Goal: Task Accomplishment & Management: Manage account settings

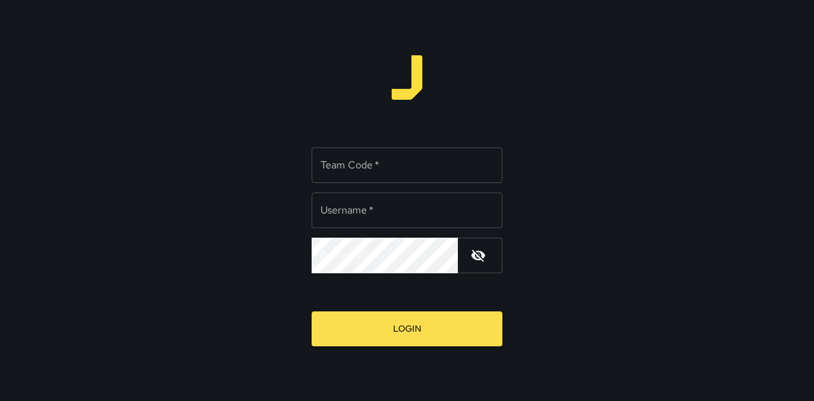
click at [375, 172] on input "Team Code   *" at bounding box center [406, 165] width 191 height 36
type input "*"
type input "*****"
click at [375, 195] on input "Username   *" at bounding box center [406, 211] width 191 height 36
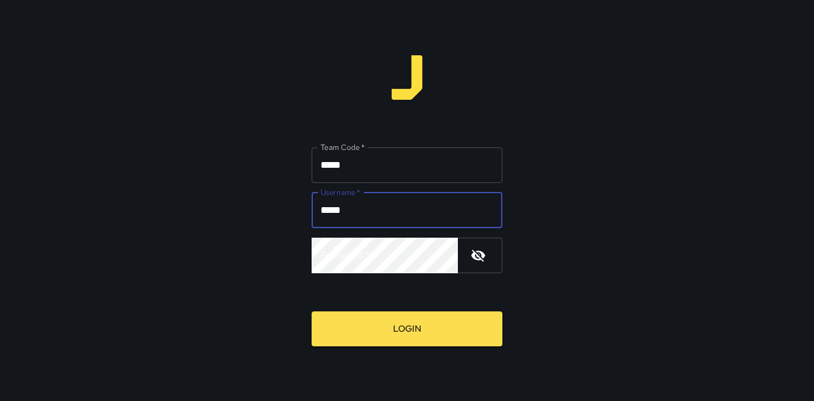
type input "*****"
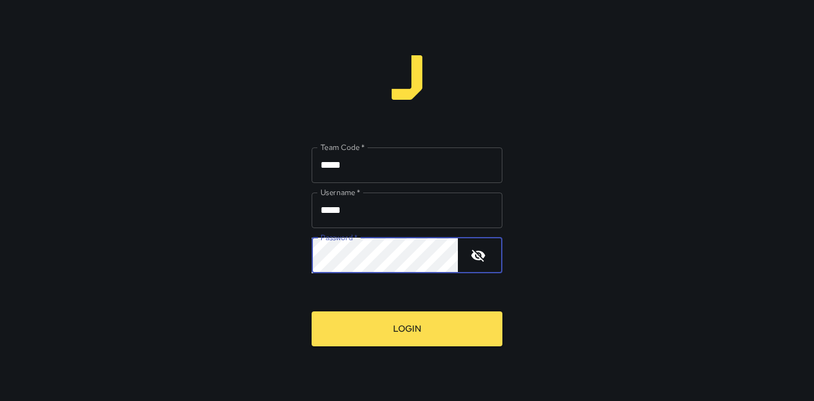
click at [311, 311] on button "Login" at bounding box center [406, 328] width 191 height 35
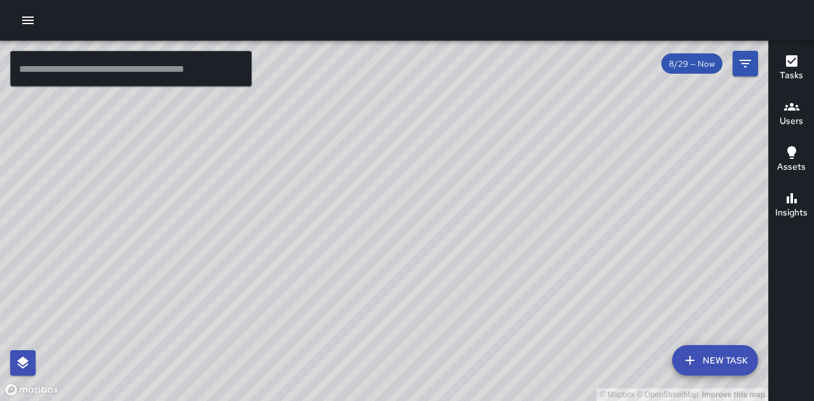
drag, startPoint x: 497, startPoint y: 286, endPoint x: 470, endPoint y: 220, distance: 71.5
click at [470, 220] on div "© Mapbox © OpenStreetMap Improve this map" at bounding box center [384, 221] width 768 height 360
drag, startPoint x: 629, startPoint y: 283, endPoint x: 601, endPoint y: 311, distance: 40.0
drag, startPoint x: 601, startPoint y: 311, endPoint x: 716, endPoint y: 325, distance: 115.9
click at [717, 325] on div "© Mapbox © OpenStreetMap Improve this map" at bounding box center [384, 221] width 768 height 360
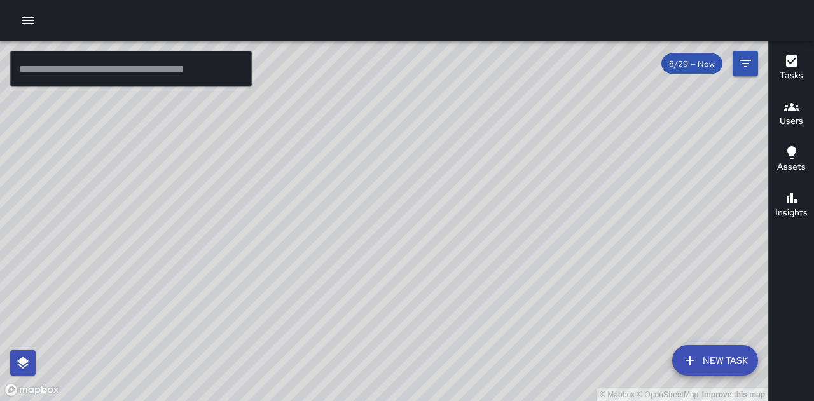
click at [34, 17] on icon "button" at bounding box center [27, 20] width 15 height 15
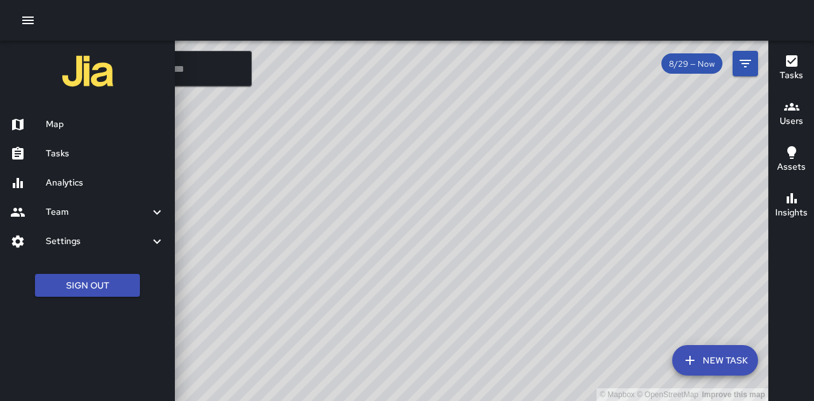
click at [61, 126] on h6 "Map" at bounding box center [105, 125] width 119 height 14
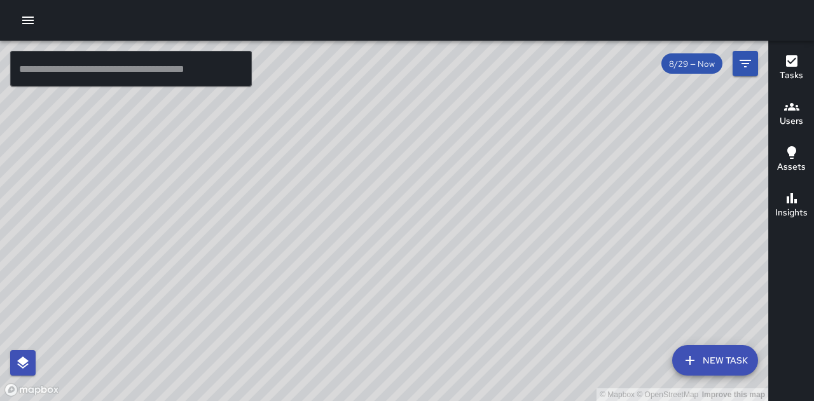
click at [22, 20] on icon "button" at bounding box center [27, 21] width 11 height 8
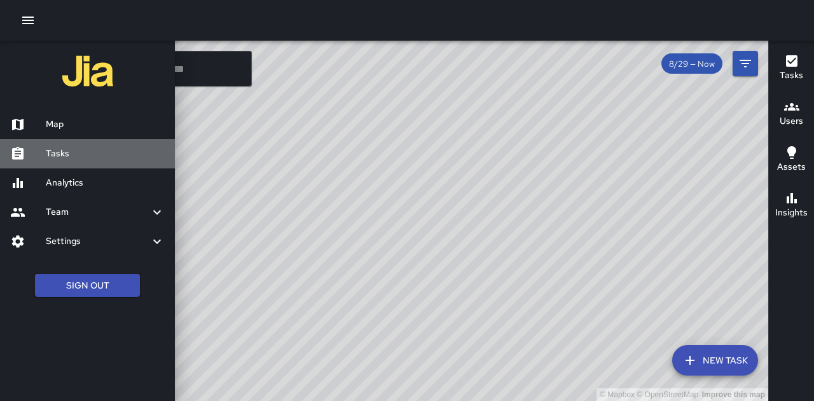
click at [86, 156] on h6 "Tasks" at bounding box center [105, 154] width 119 height 14
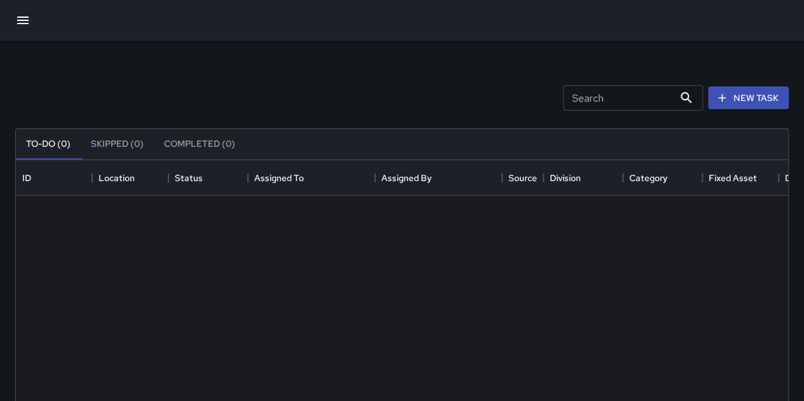
scroll to position [529, 763]
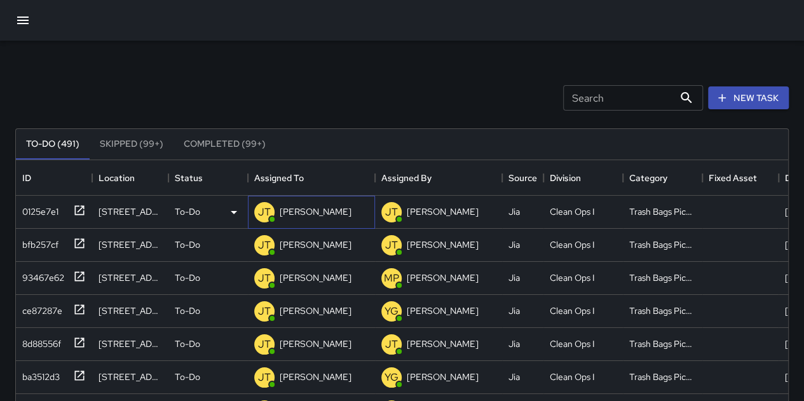
click at [278, 209] on div "[PERSON_NAME]" at bounding box center [315, 212] width 77 height 18
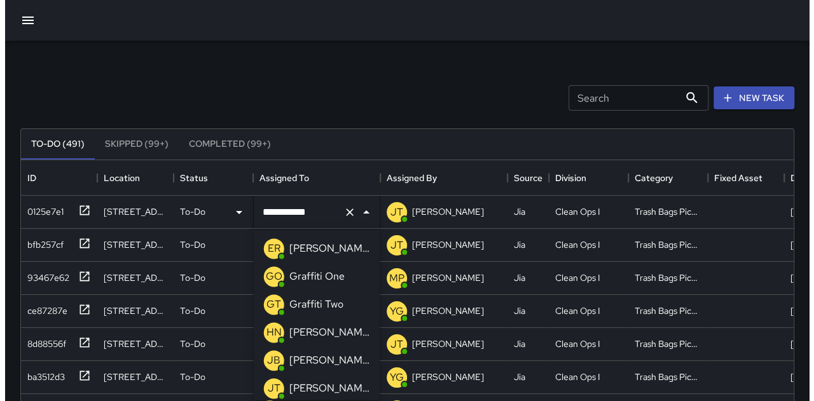
scroll to position [30, 0]
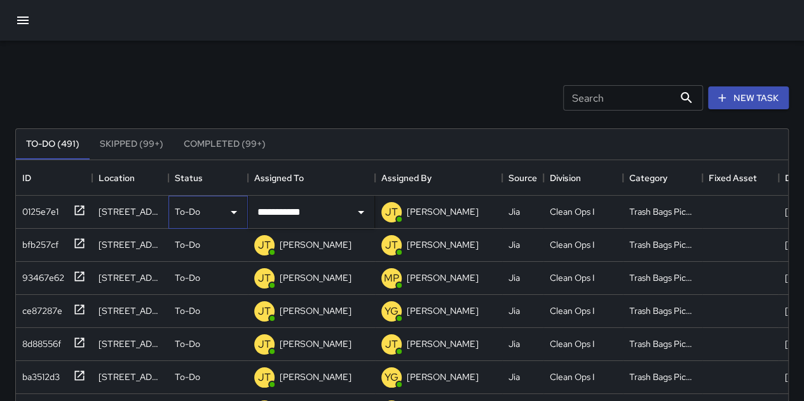
click at [191, 208] on p "To-Do" at bounding box center [187, 211] width 25 height 13
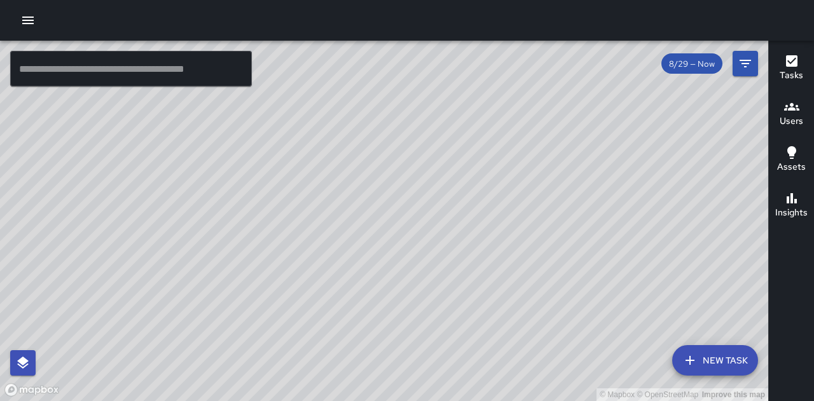
drag, startPoint x: 0, startPoint y: 37, endPoint x: 316, endPoint y: 242, distance: 376.8
click at [316, 242] on div "© Mapbox © OpenStreetMap Improve this map" at bounding box center [384, 221] width 768 height 360
drag, startPoint x: 529, startPoint y: 349, endPoint x: 473, endPoint y: 283, distance: 86.6
click at [473, 283] on div "© Mapbox © OpenStreetMap Improve this map" at bounding box center [384, 221] width 768 height 360
click at [29, 20] on icon "button" at bounding box center [27, 21] width 11 height 8
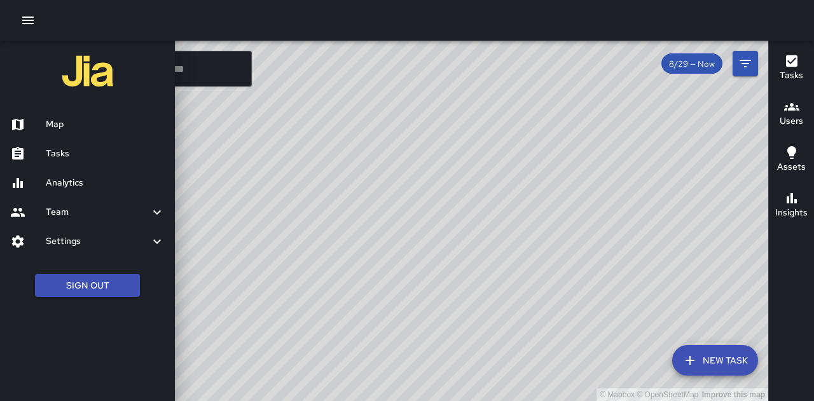
click at [79, 156] on h6 "Tasks" at bounding box center [105, 154] width 119 height 14
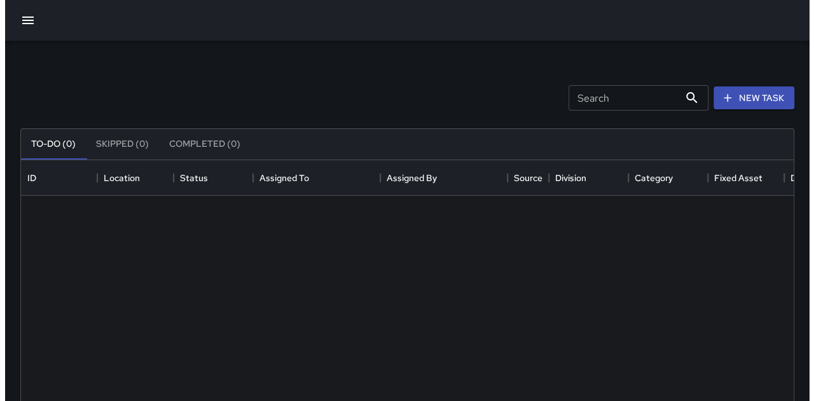
scroll to position [529, 763]
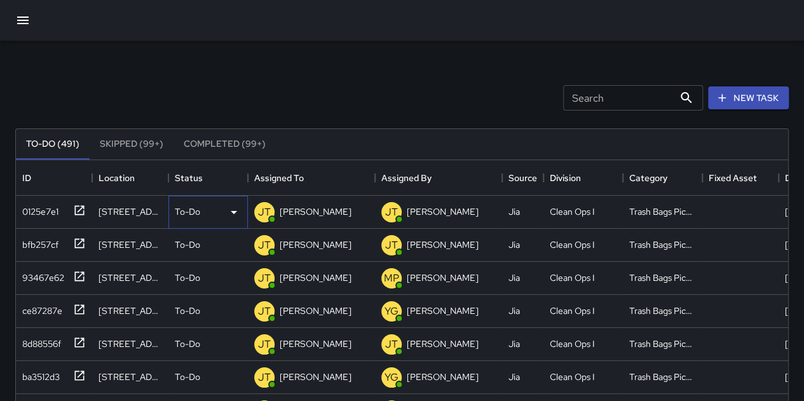
click at [189, 212] on p "To-Do" at bounding box center [187, 211] width 25 height 13
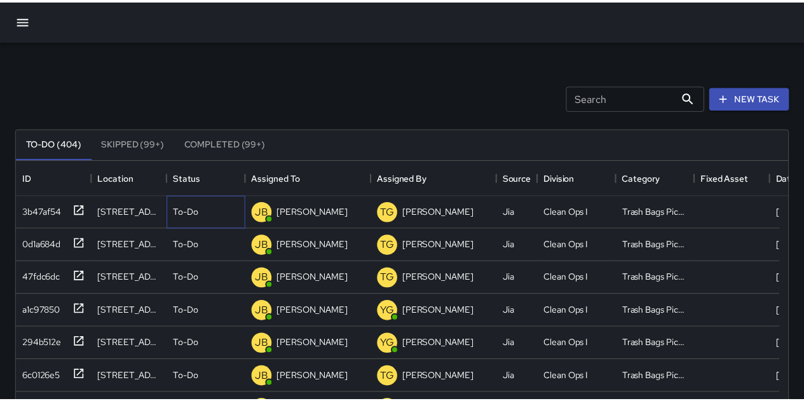
scroll to position [10, 10]
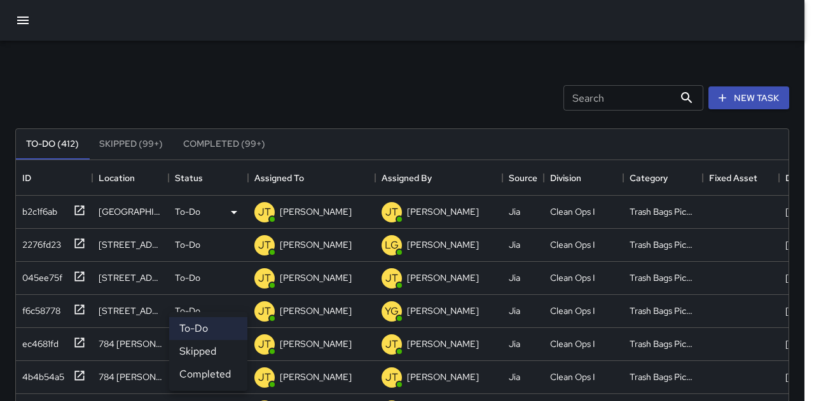
drag, startPoint x: 179, startPoint y: 209, endPoint x: 229, endPoint y: 203, distance: 50.0
click at [180, 209] on div at bounding box center [407, 200] width 814 height 401
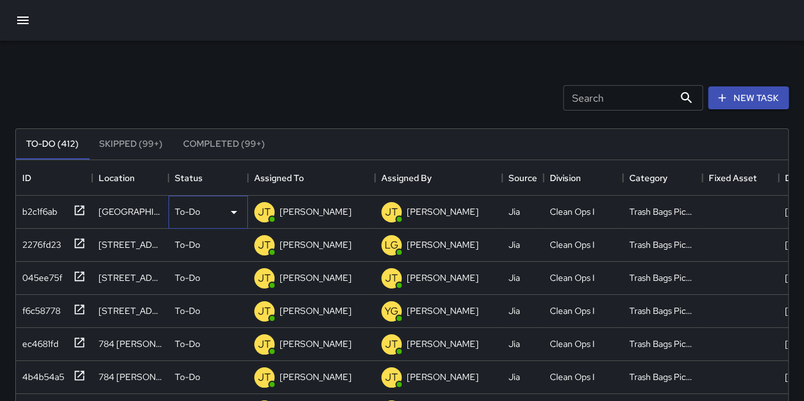
click at [192, 209] on p "To-Do" at bounding box center [187, 211] width 25 height 13
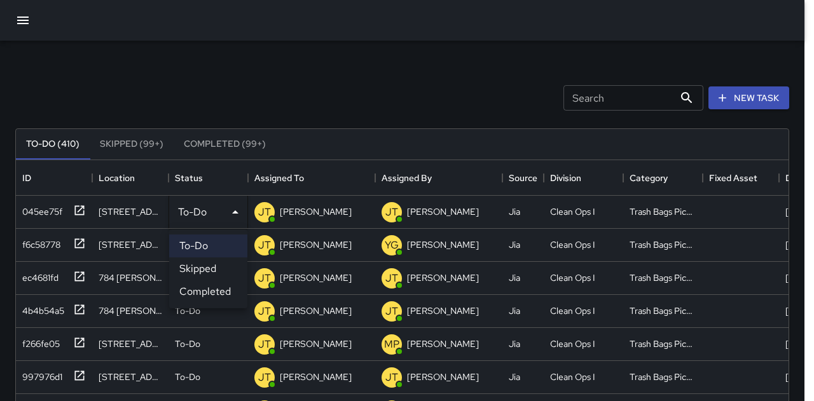
click at [373, 194] on div at bounding box center [407, 200] width 814 height 401
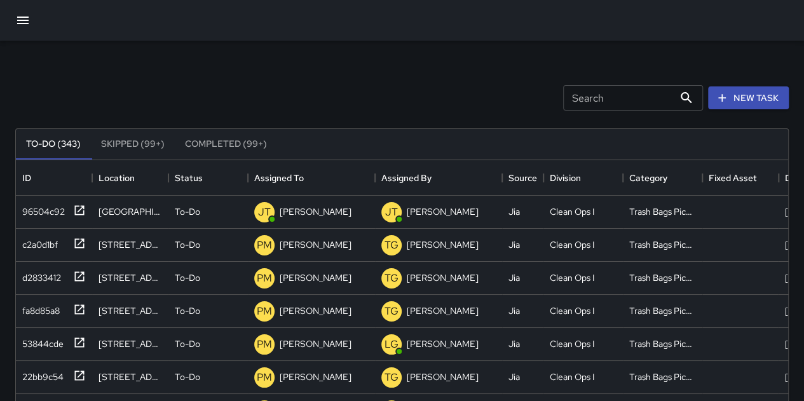
click at [25, 17] on icon "button" at bounding box center [22, 21] width 11 height 8
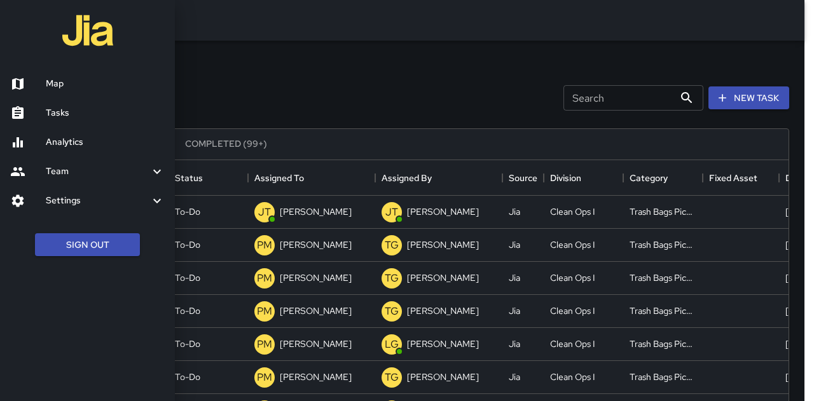
click at [62, 114] on h6 "Tasks" at bounding box center [105, 113] width 119 height 14
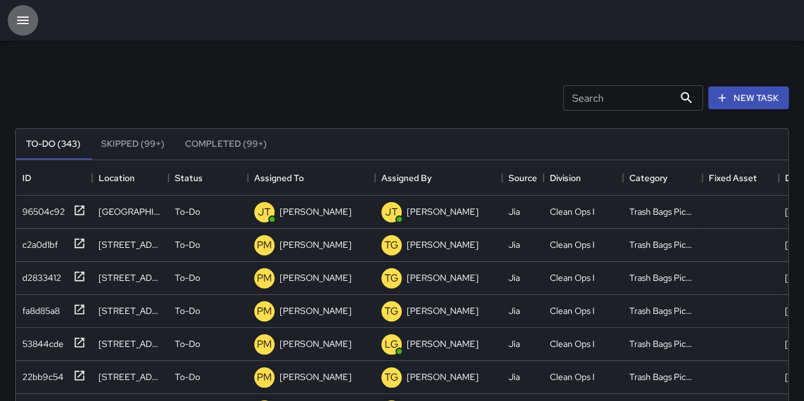
click at [32, 25] on button "button" at bounding box center [23, 20] width 31 height 31
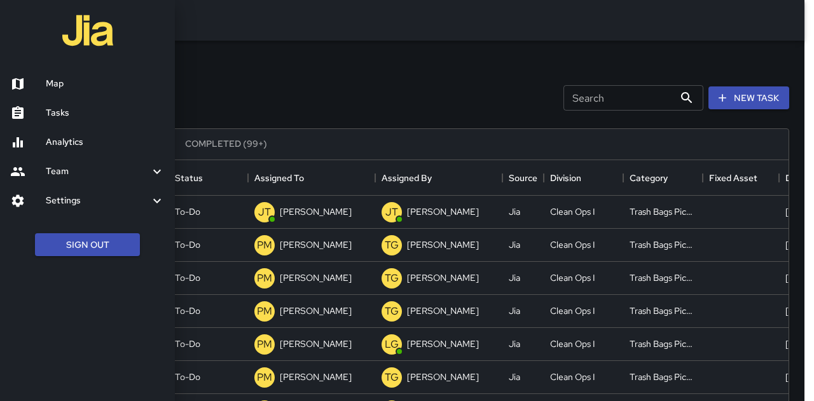
click at [69, 88] on h6 "Map" at bounding box center [105, 84] width 119 height 14
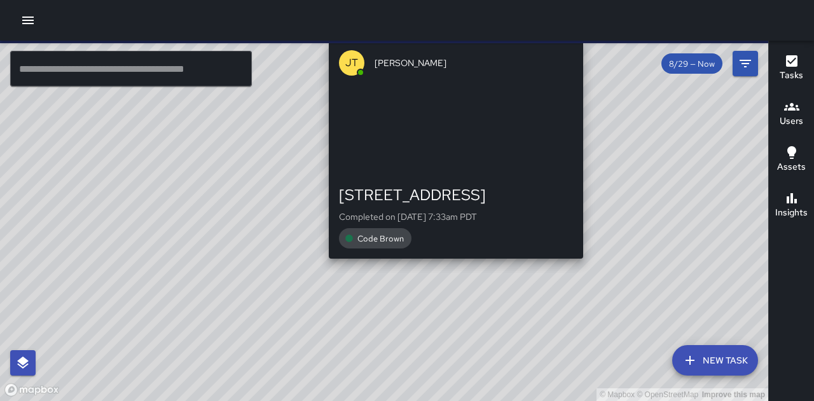
drag, startPoint x: 507, startPoint y: 322, endPoint x: 448, endPoint y: 265, distance: 82.3
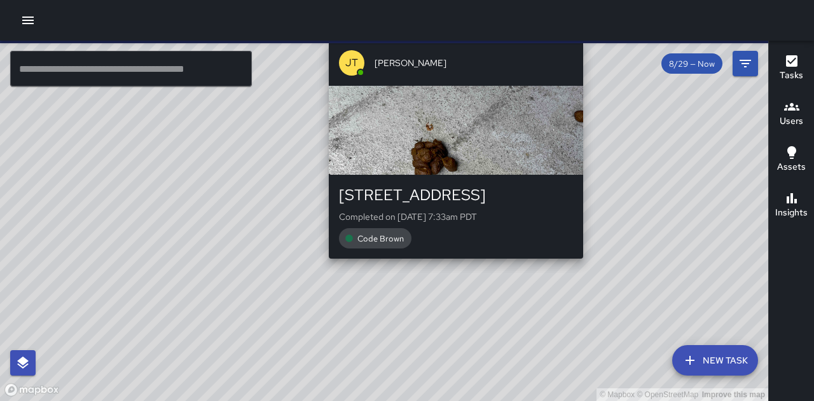
click at [448, 265] on div "© Mapbox © OpenStreetMap Improve this map [PERSON_NAME] [STREET_ADDRESS][PERSON…" at bounding box center [384, 221] width 768 height 360
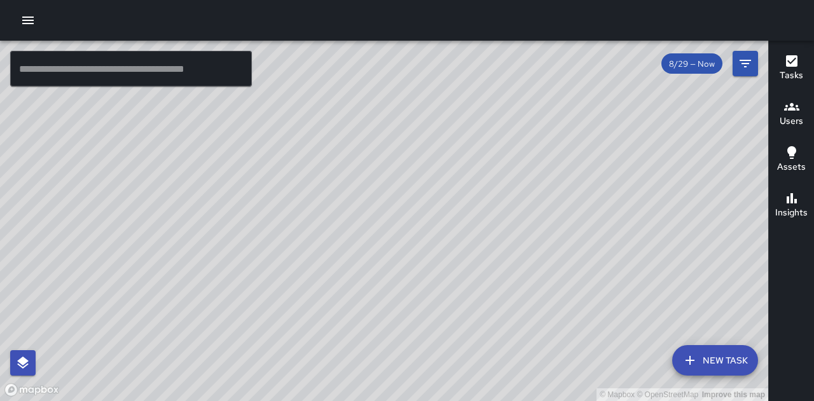
drag, startPoint x: 645, startPoint y: 217, endPoint x: 612, endPoint y: 254, distance: 49.6
drag, startPoint x: 612, startPoint y: 254, endPoint x: 421, endPoint y: 282, distance: 192.7
click at [421, 283] on div "© Mapbox © OpenStreetMap Improve this map" at bounding box center [384, 221] width 768 height 360
drag, startPoint x: 453, startPoint y: 292, endPoint x: 465, endPoint y: 227, distance: 66.6
click at [465, 227] on div "© Mapbox © OpenStreetMap Improve this map" at bounding box center [384, 221] width 768 height 360
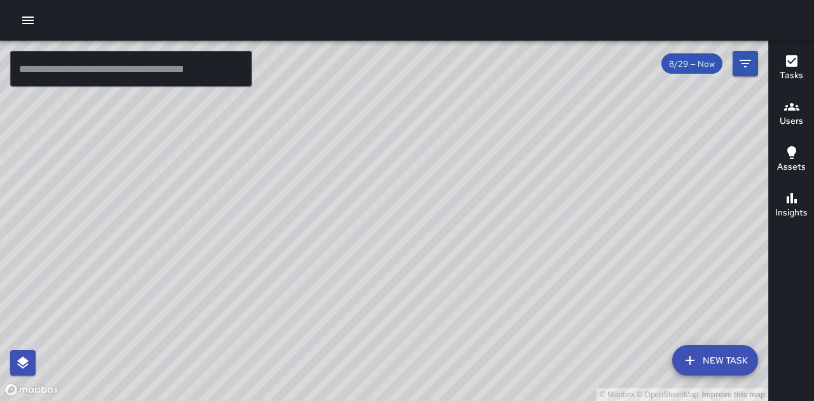
drag, startPoint x: 601, startPoint y: 198, endPoint x: 620, endPoint y: 246, distance: 51.3
click at [620, 246] on div "© Mapbox © OpenStreetMap Improve this map" at bounding box center [384, 221] width 768 height 360
drag, startPoint x: 608, startPoint y: 179, endPoint x: 564, endPoint y: 204, distance: 50.2
click at [564, 204] on div "© Mapbox © OpenStreetMap Improve this map" at bounding box center [384, 221] width 768 height 360
drag, startPoint x: 473, startPoint y: 210, endPoint x: 528, endPoint y: 235, distance: 60.9
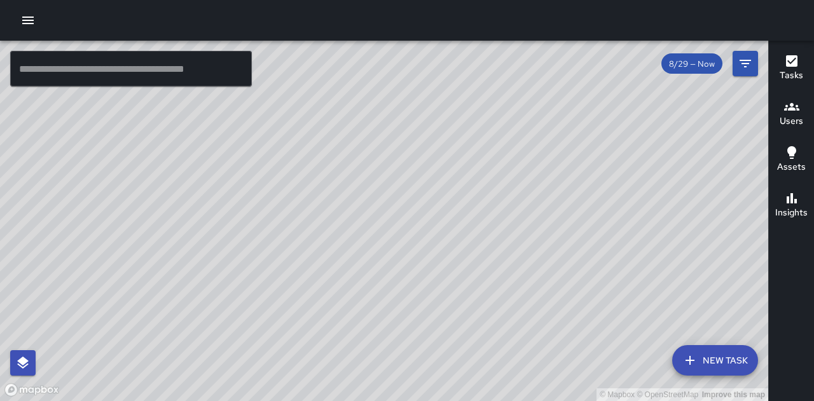
click at [528, 235] on div "© Mapbox © OpenStreetMap Improve this map" at bounding box center [384, 221] width 768 height 360
drag, startPoint x: 374, startPoint y: 208, endPoint x: 438, endPoint y: 266, distance: 85.9
click at [438, 266] on div "© Mapbox © OpenStreetMap Improve this map" at bounding box center [384, 221] width 768 height 360
drag, startPoint x: 386, startPoint y: 167, endPoint x: 398, endPoint y: 151, distance: 19.6
click at [390, 150] on div "© Mapbox © OpenStreetMap Improve this map" at bounding box center [384, 221] width 768 height 360
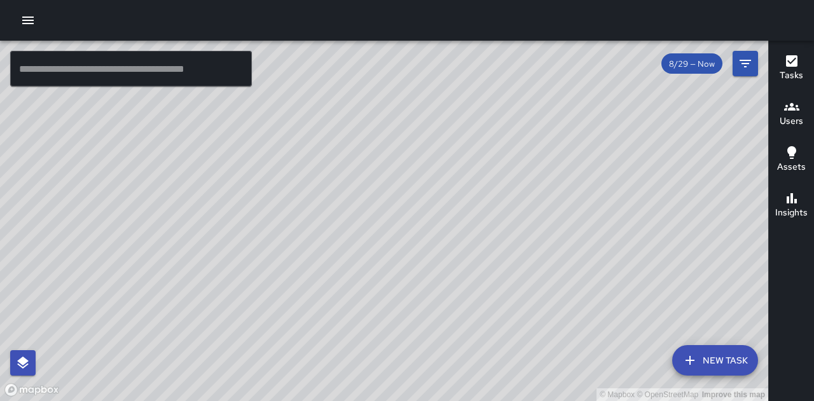
drag, startPoint x: 574, startPoint y: 252, endPoint x: 535, endPoint y: 265, distance: 41.6
click at [535, 265] on div "© Mapbox © OpenStreetMap Improve this map" at bounding box center [384, 221] width 768 height 360
drag, startPoint x: 559, startPoint y: 175, endPoint x: 549, endPoint y: 232, distance: 58.1
click at [539, 238] on div "© Mapbox © OpenStreetMap Improve this map" at bounding box center [384, 221] width 768 height 360
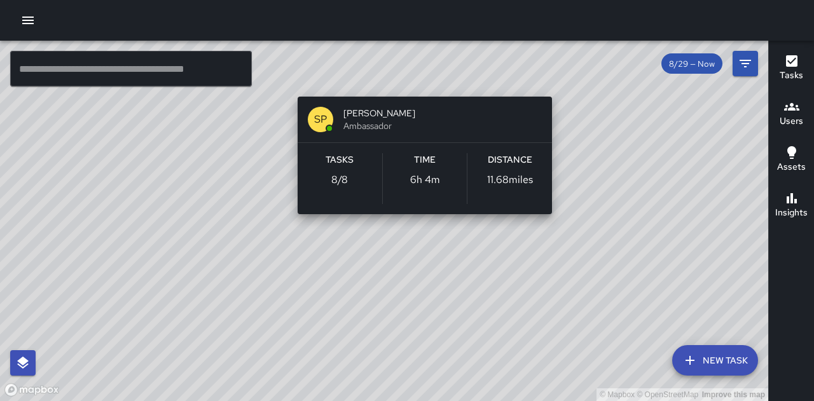
click at [557, 74] on div "© Mapbox © OpenStreetMap Improve this map SP [PERSON_NAME] Ambassador Tasks 8 /…" at bounding box center [384, 221] width 768 height 360
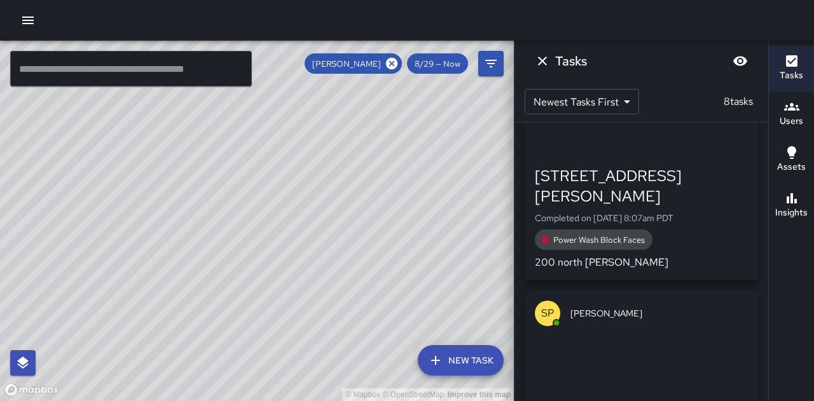
scroll to position [1725, 0]
